Goal: Use online tool/utility

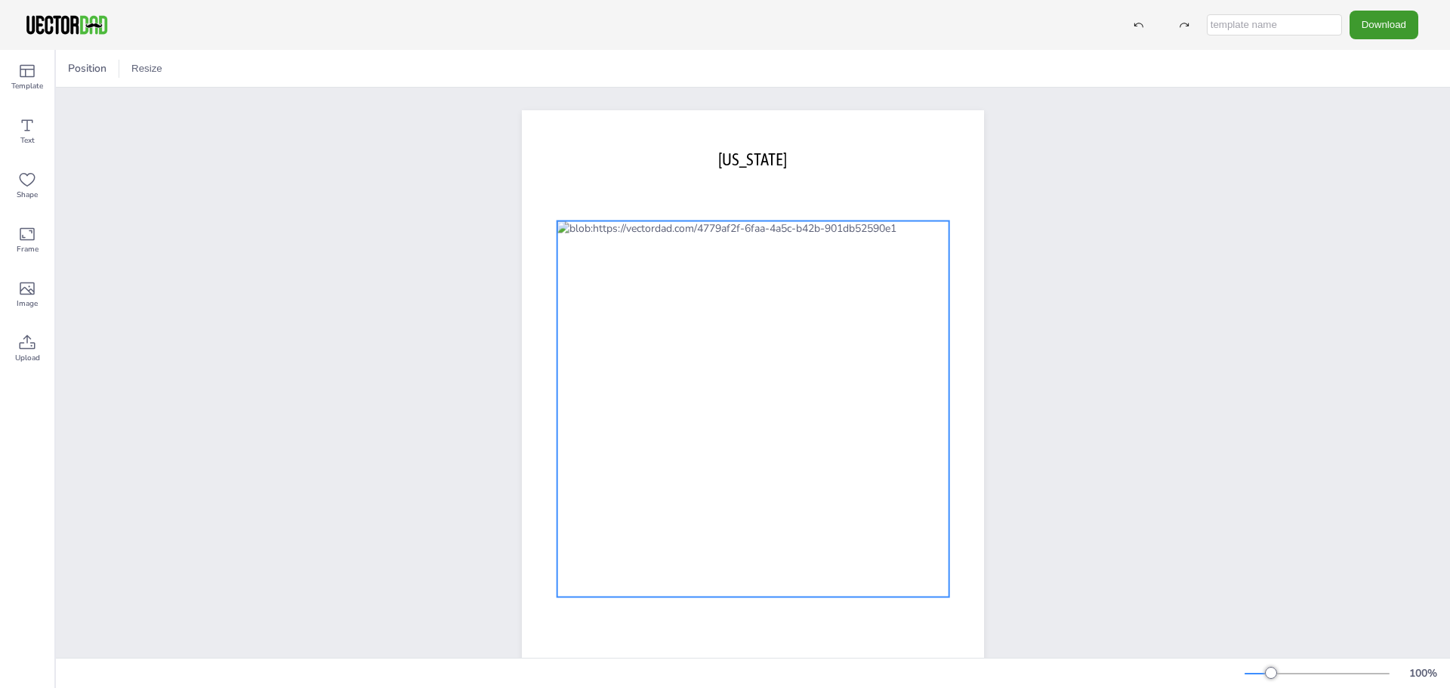
click at [757, 328] on div at bounding box center [753, 409] width 392 height 376
click at [828, 323] on div at bounding box center [753, 409] width 392 height 376
click at [34, 292] on icon at bounding box center [27, 288] width 15 height 13
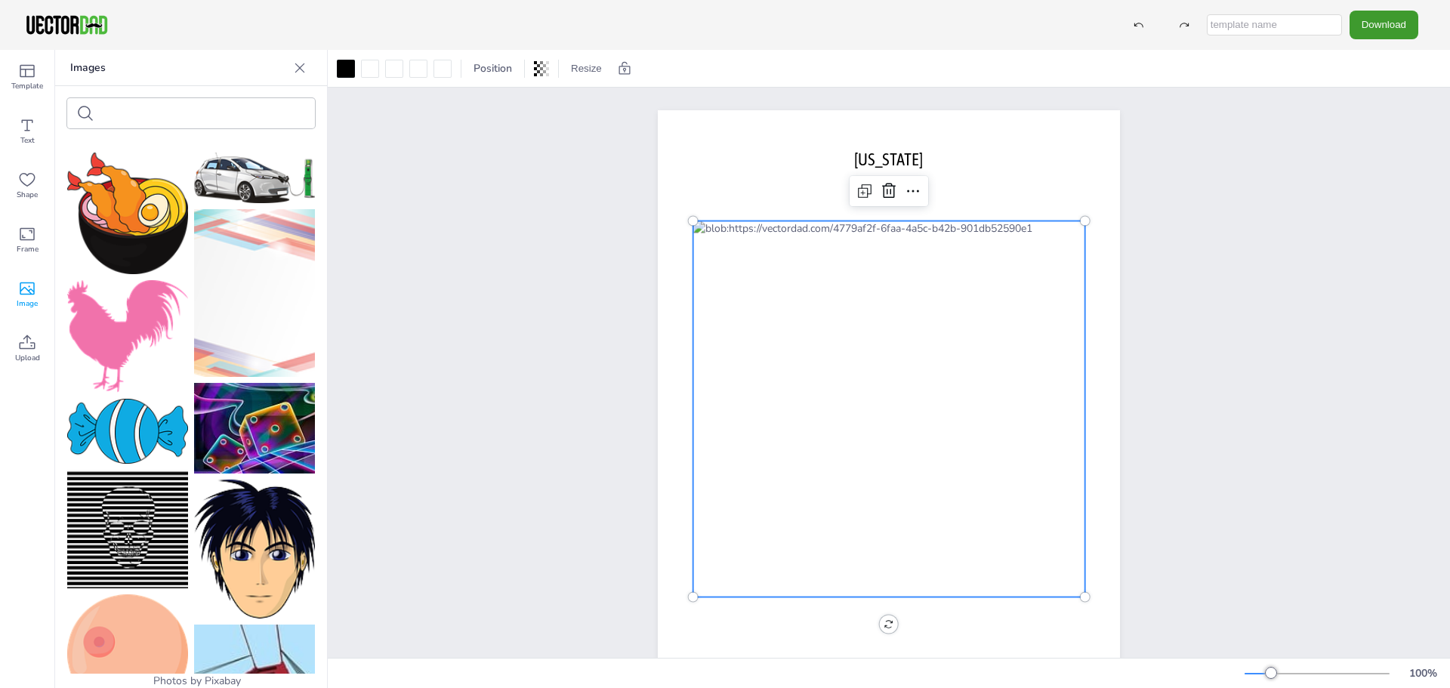
click at [294, 66] on icon at bounding box center [299, 67] width 15 height 15
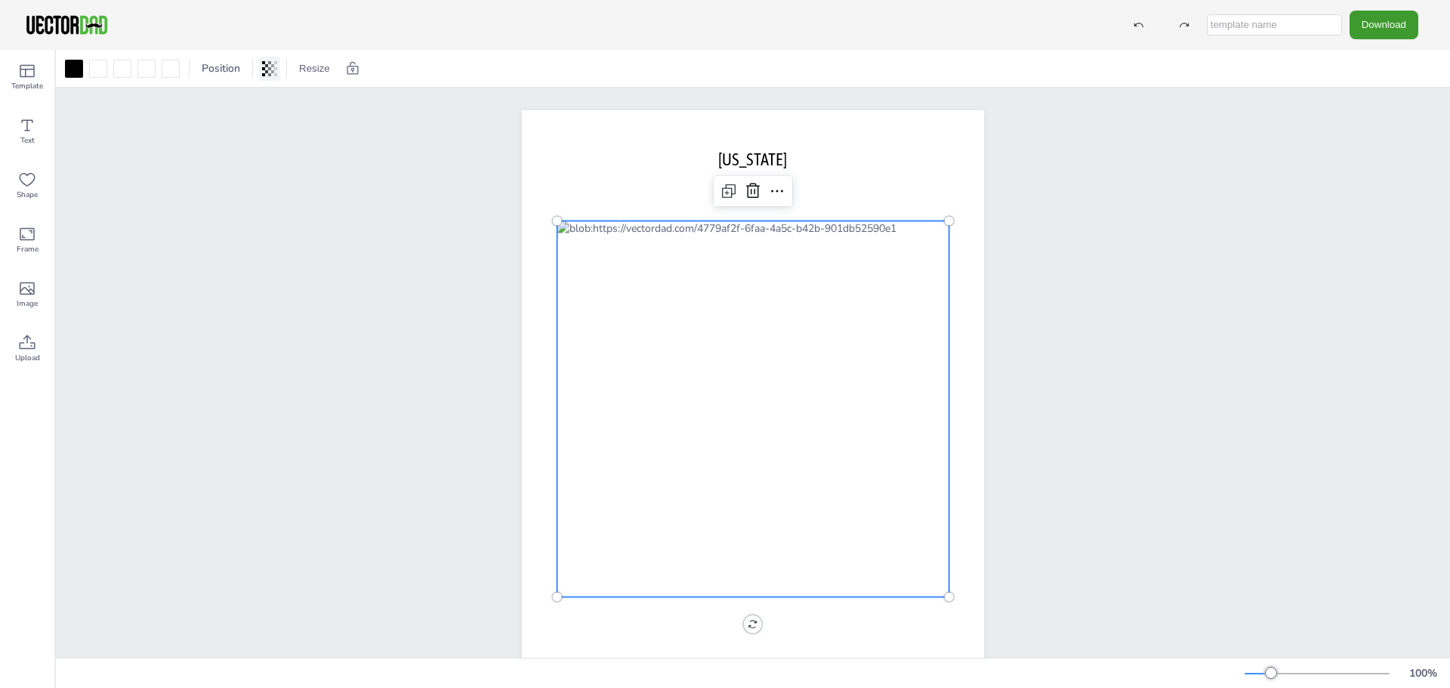
click at [272, 70] on icon at bounding box center [272, 68] width 3 height 9
click at [26, 84] on span "Template" at bounding box center [27, 86] width 32 height 12
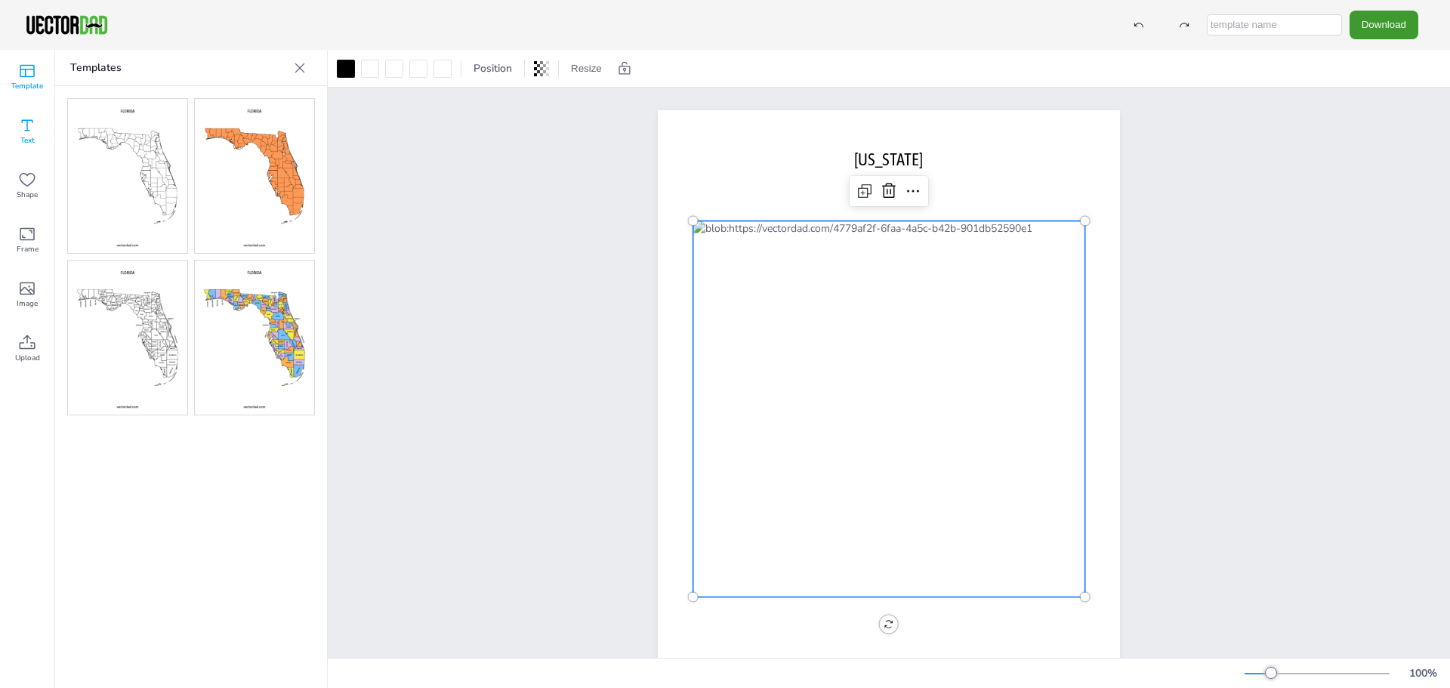
click at [25, 135] on span "Text" at bounding box center [27, 140] width 14 height 12
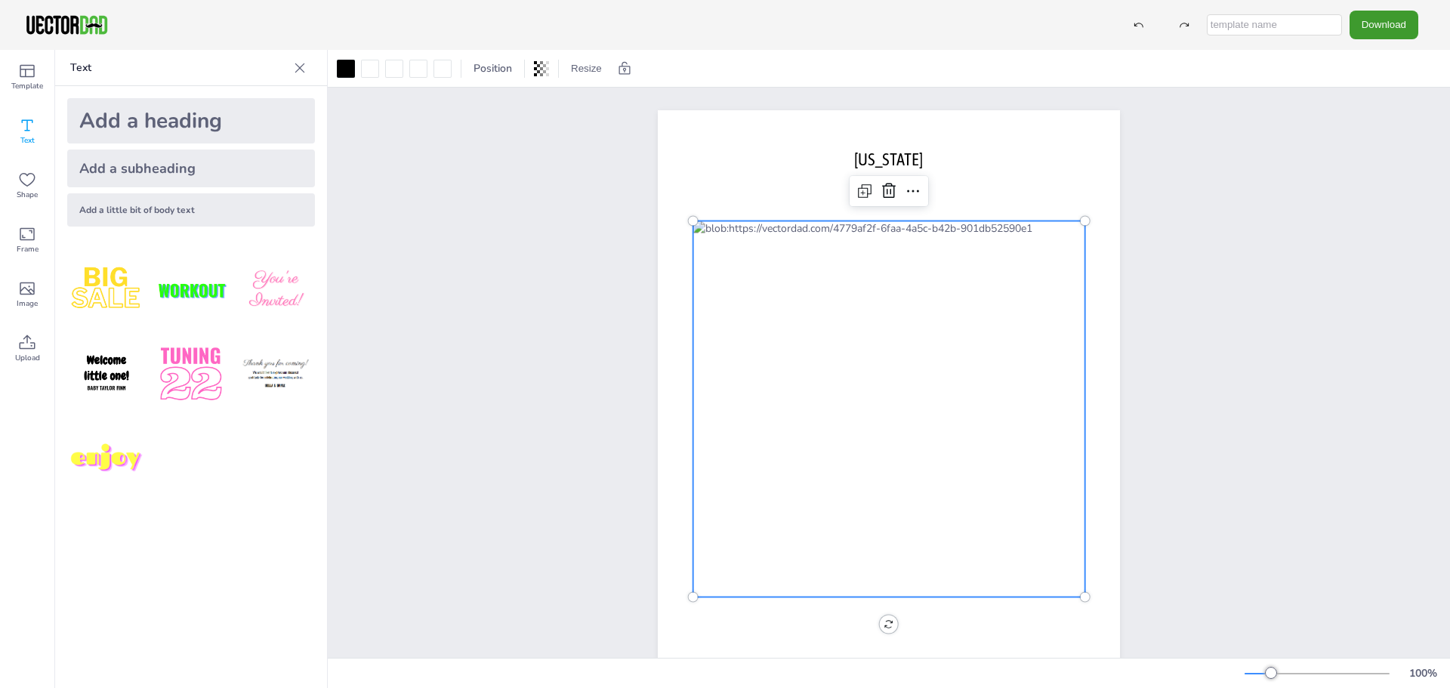
click at [981, 281] on div at bounding box center [889, 409] width 392 height 376
